Goal: Information Seeking & Learning: Learn about a topic

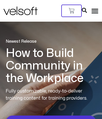
scroll to position [2535, 0]
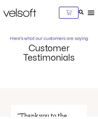
scroll to position [1514, 0]
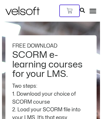
scroll to position [994, 0]
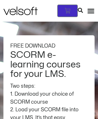
scroll to position [2167, 13]
